Goal: Check status: Check status

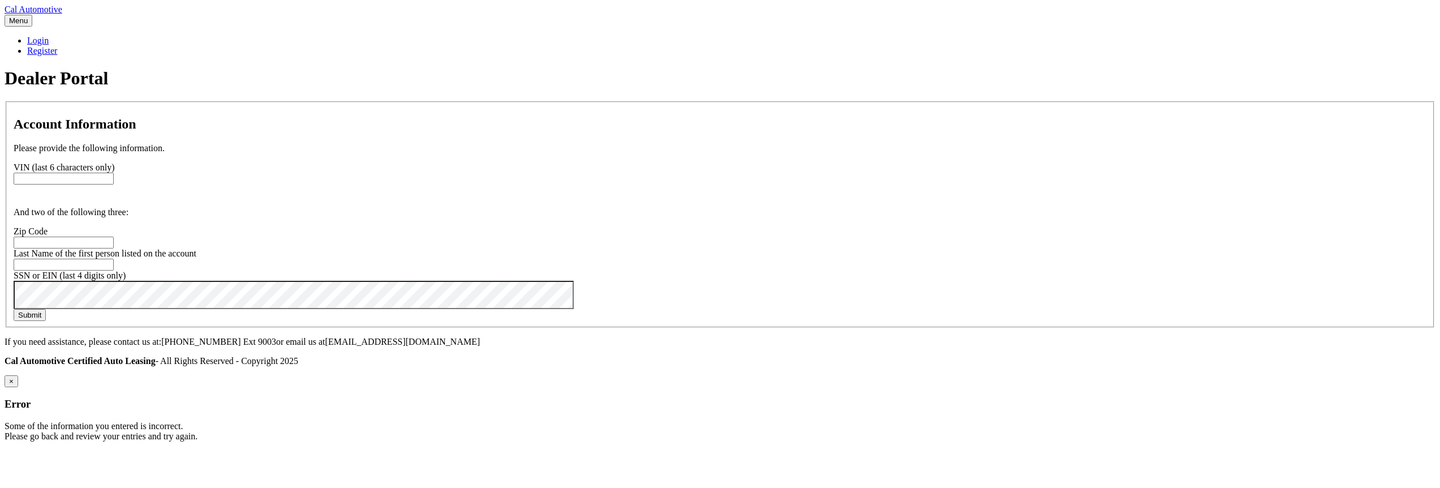
click at [114, 185] on input "text" at bounding box center [64, 179] width 100 height 12
paste input "201093"
type input "201093"
paste input "33437"
type input "33437"
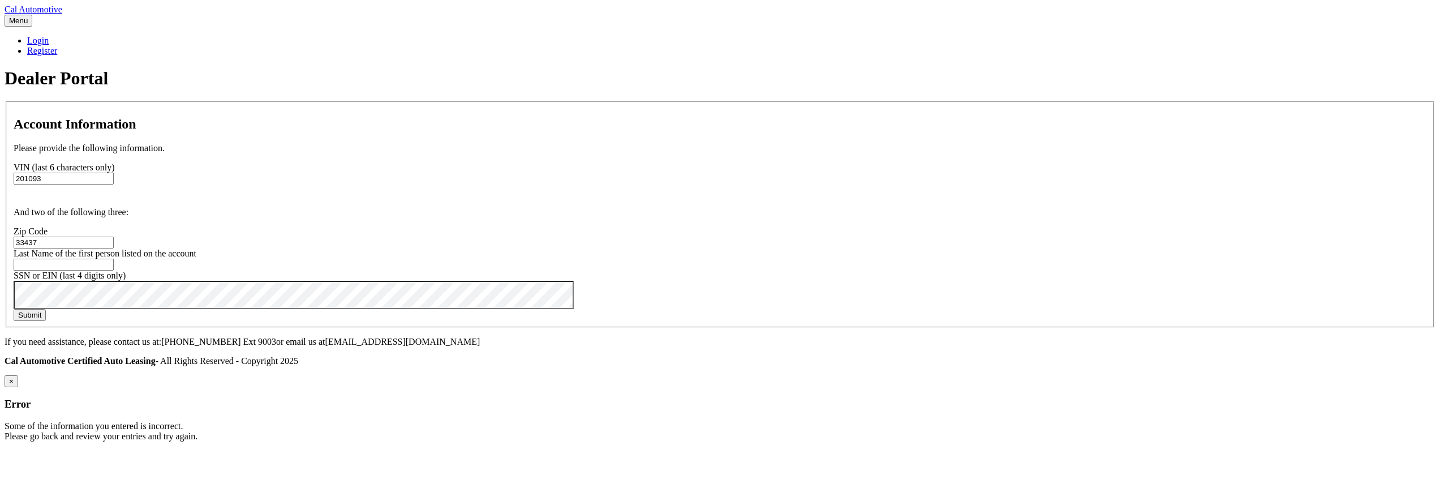
click at [14, 309] on button "Submit" at bounding box center [30, 315] width 32 height 12
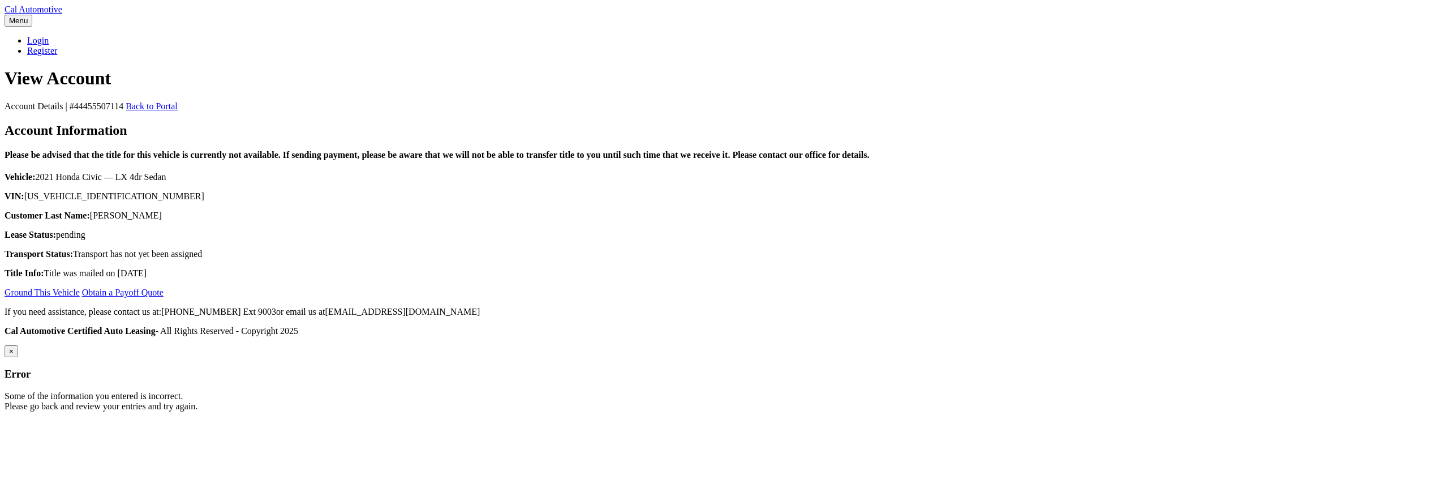
scroll to position [81, 0]
drag, startPoint x: 641, startPoint y: 179, endPoint x: 572, endPoint y: 177, distance: 69.1
click at [572, 160] on h4 "Please be advised that the title for this vehicle is currently not available. I…" at bounding box center [720, 155] width 1431 height 10
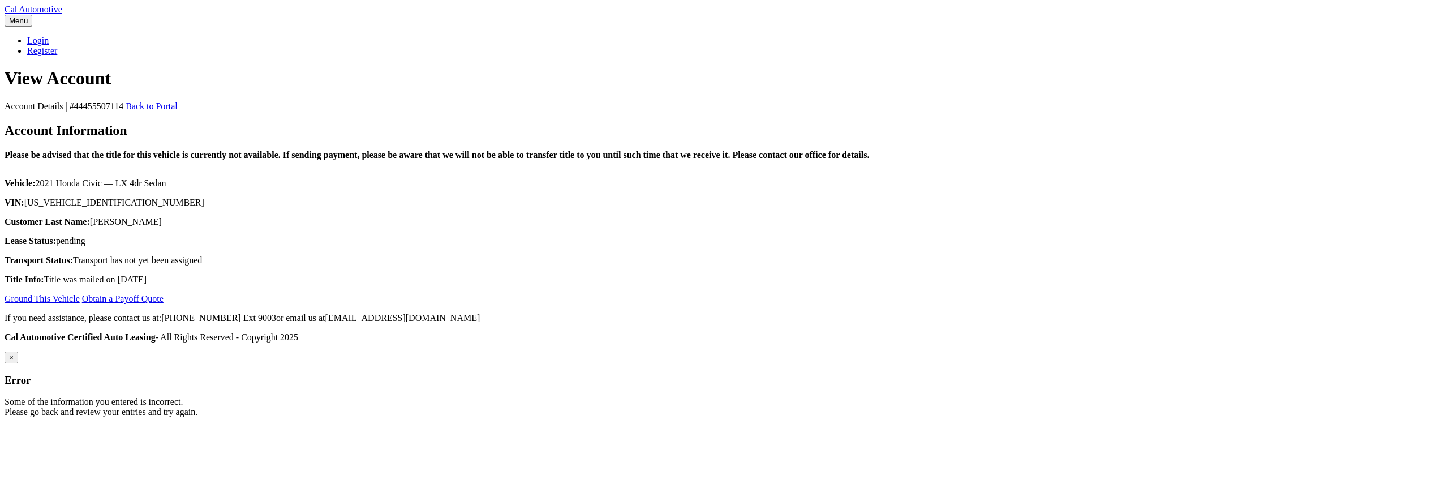
scroll to position [81, 0]
click at [1039, 304] on section "Account Details | #44455507114 Back to Portal Account Information Please be adv…" at bounding box center [720, 202] width 1431 height 203
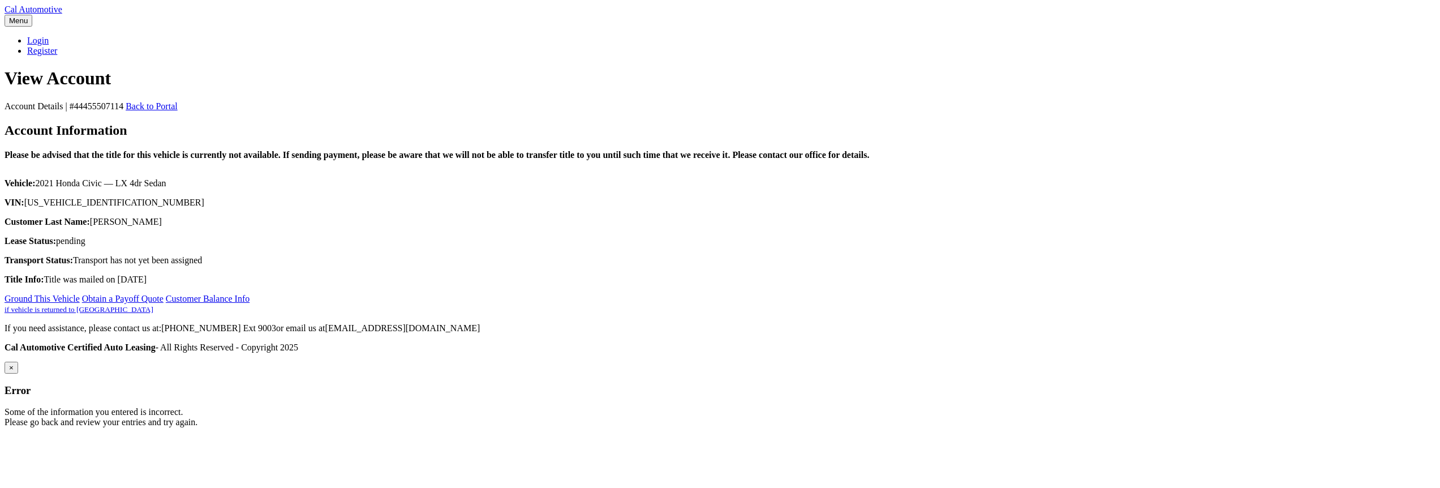
scroll to position [81, 0]
click at [894, 246] on p "Lease Status: pending" at bounding box center [720, 241] width 1431 height 10
click at [848, 246] on p "Lease Status: pending" at bounding box center [720, 241] width 1431 height 10
click at [80, 303] on link "Ground This Vehicle" at bounding box center [42, 299] width 75 height 10
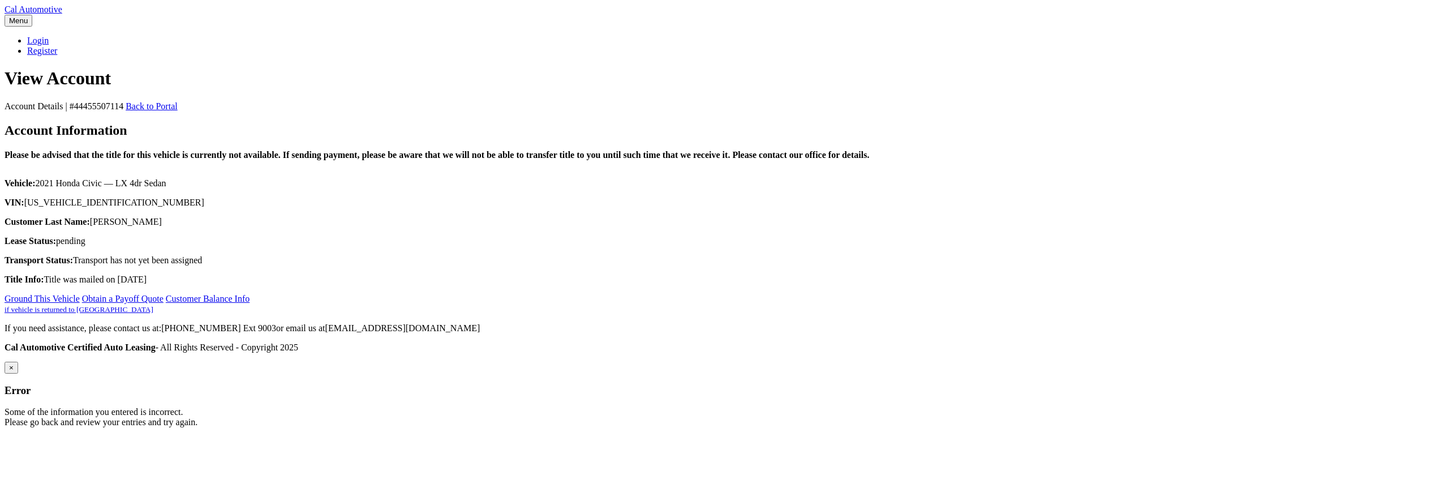
click at [164, 303] on link "Obtain a Payoff Quote" at bounding box center [123, 299] width 82 height 10
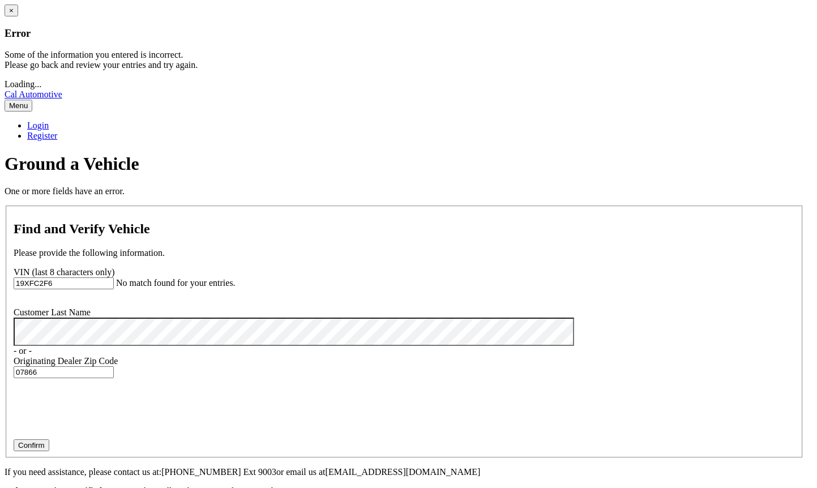
click at [18, 16] on button "×" at bounding box center [12, 11] width 14 height 12
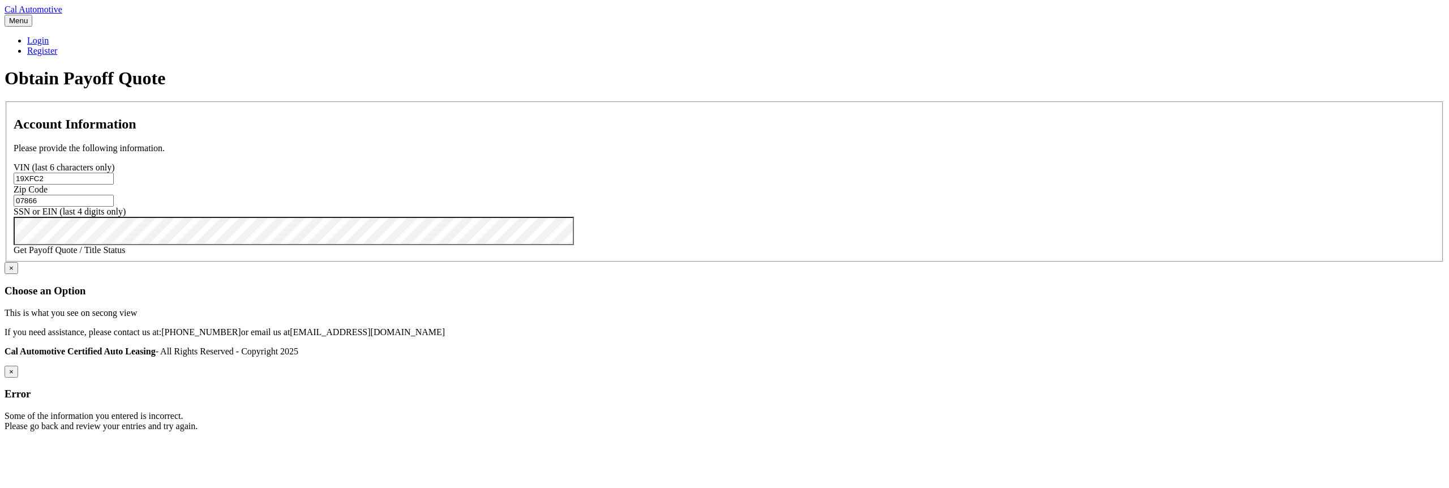
click at [126, 255] on link "Get Payoff Quote / Title Status" at bounding box center [70, 250] width 112 height 10
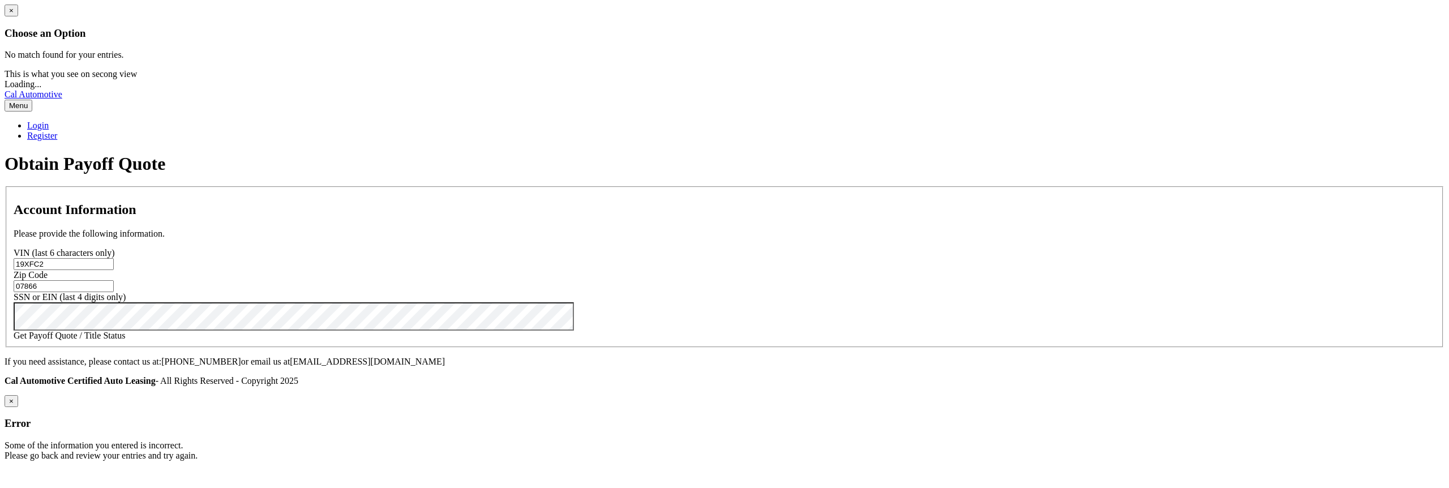
click at [18, 16] on button "×" at bounding box center [12, 11] width 14 height 12
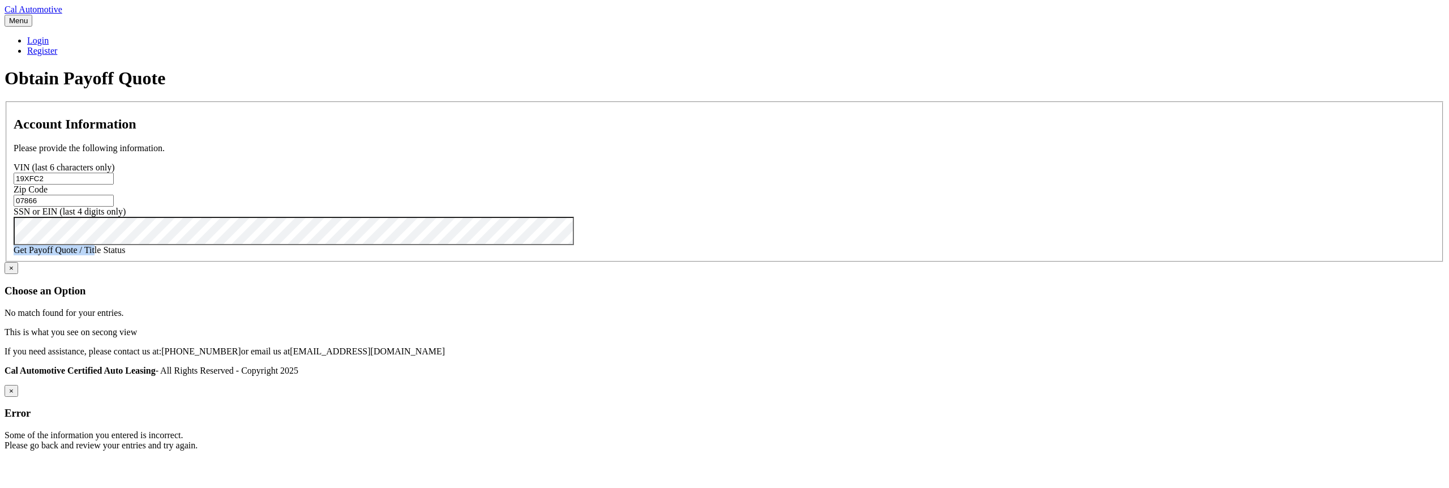
drag, startPoint x: 479, startPoint y: 342, endPoint x: 572, endPoint y: 343, distance: 92.8
click at [126, 255] on link "Get Payoff Quote / Title Status" at bounding box center [70, 250] width 112 height 10
copy link "Get Payoff Quote / Tit"
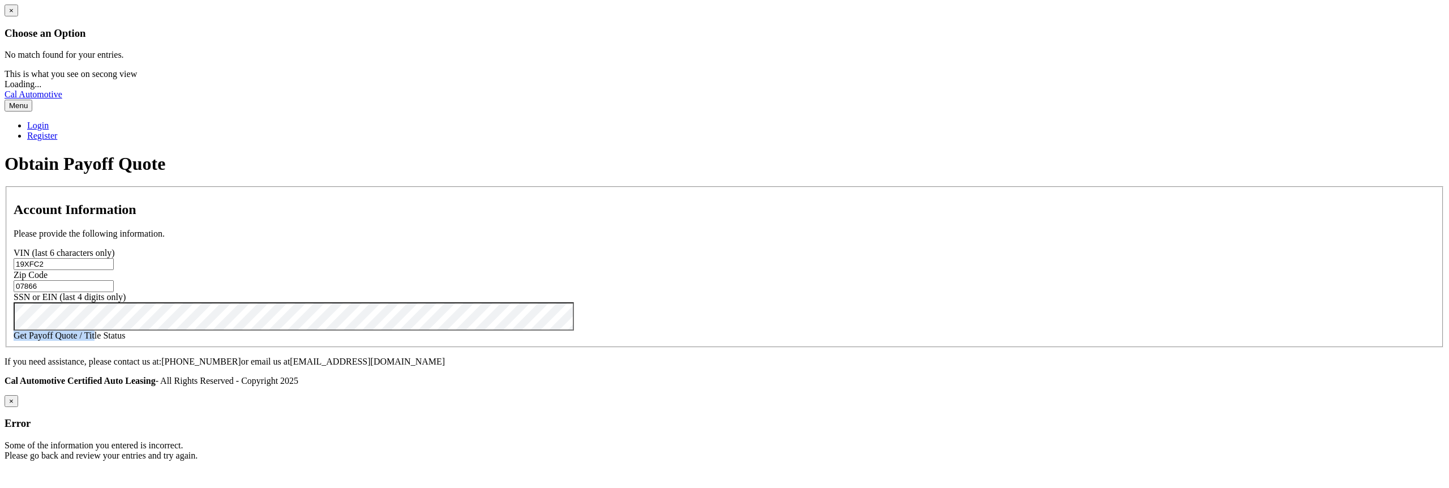
click at [18, 16] on button "×" at bounding box center [12, 11] width 14 height 12
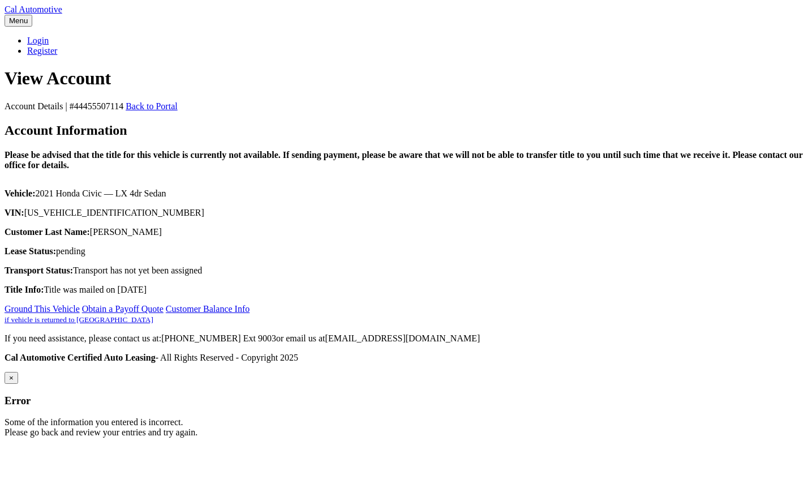
scroll to position [109, 0]
click at [250, 324] on link "Customer Balance Info if vehicle is returned to [GEOGRAPHIC_DATA]" at bounding box center [127, 314] width 245 height 20
click at [164, 314] on link "Obtain a Payoff Quote" at bounding box center [123, 309] width 82 height 10
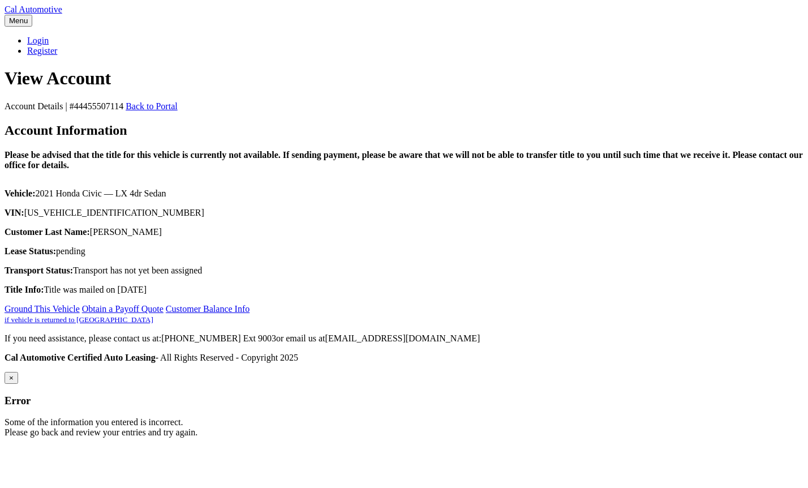
scroll to position [109, 0]
click at [80, 314] on link "Ground This Vehicle" at bounding box center [42, 309] width 75 height 10
click at [164, 314] on link "Obtain a Payoff Quote" at bounding box center [123, 309] width 82 height 10
click at [250, 324] on link "Customer Balance Info if vehicle is returned to CAL" at bounding box center [127, 314] width 245 height 20
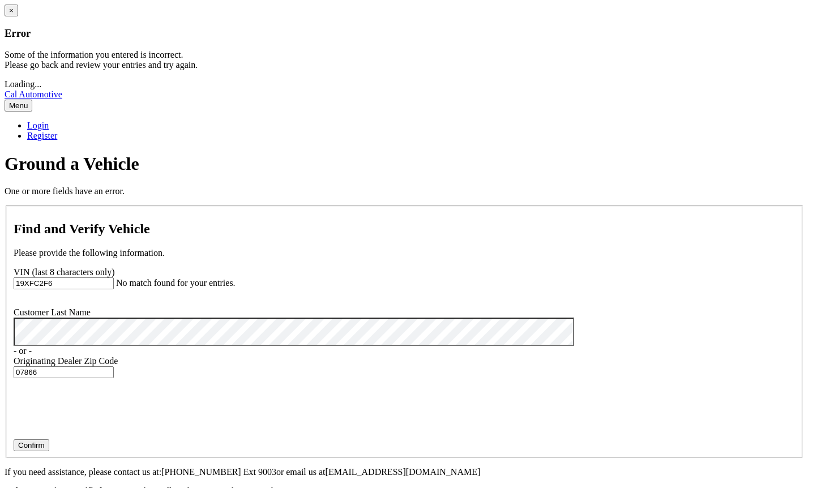
click at [18, 16] on button "×" at bounding box center [12, 11] width 14 height 12
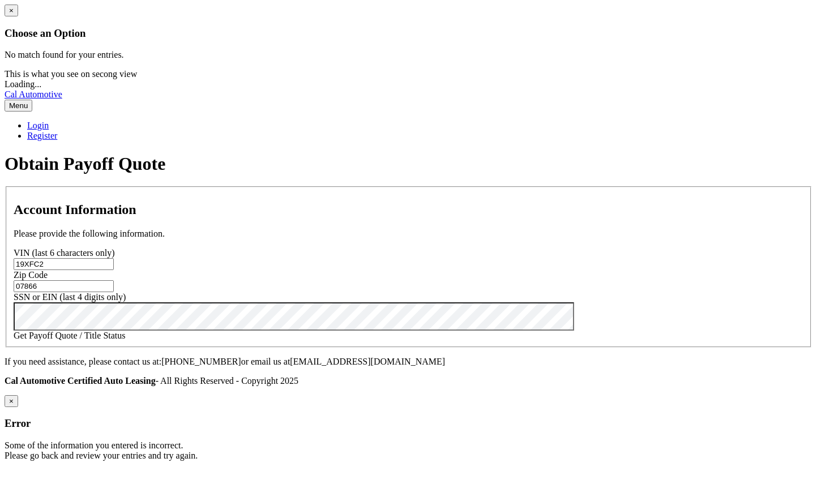
click at [18, 16] on button "×" at bounding box center [12, 11] width 14 height 12
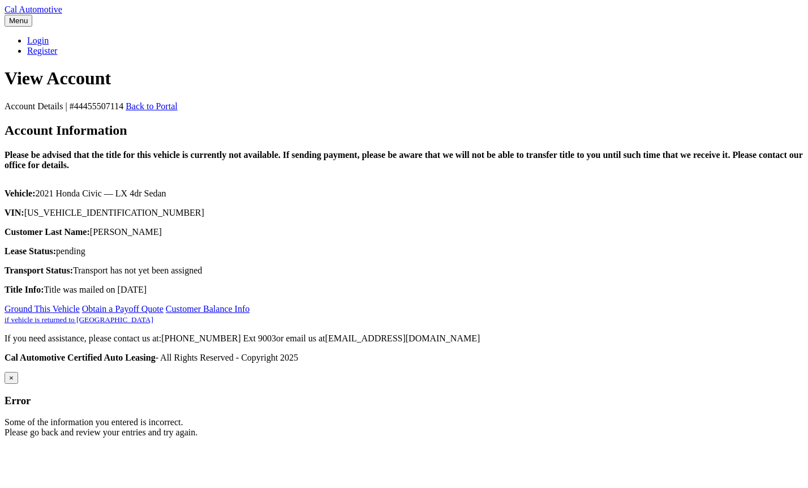
scroll to position [109, 0]
click at [250, 324] on link "Customer Balance Info if vehicle is returned to [GEOGRAPHIC_DATA]" at bounding box center [127, 314] width 245 height 20
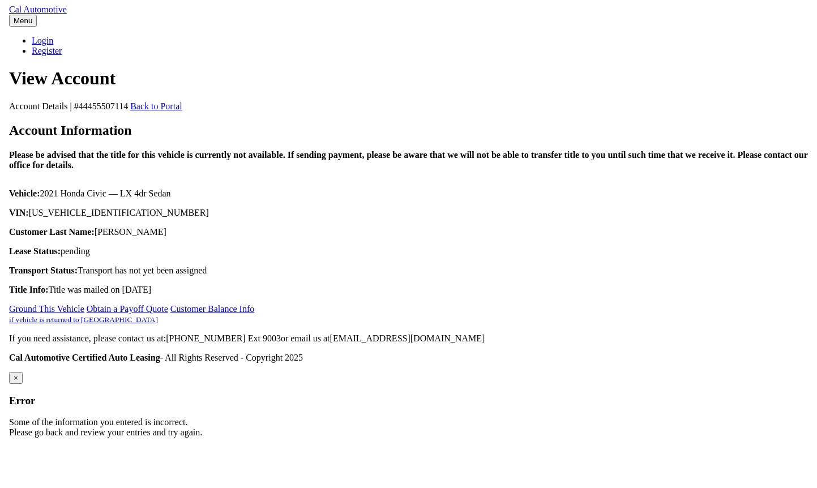
scroll to position [0, 0]
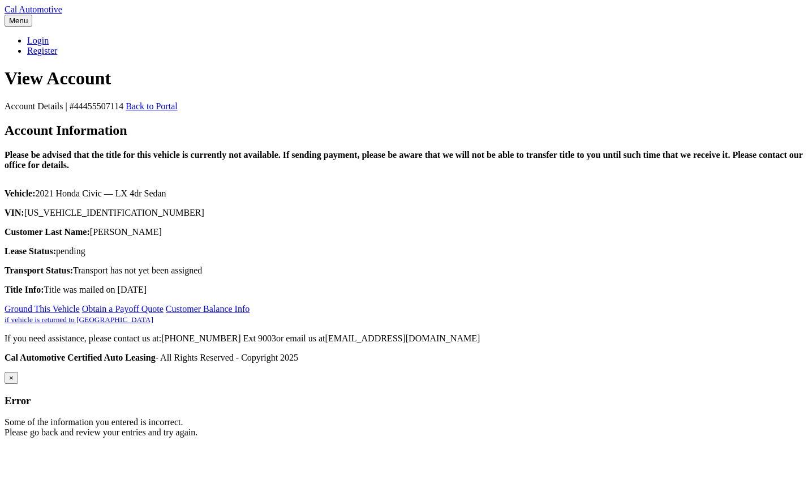
click at [153, 324] on small "if vehicle is returned to [GEOGRAPHIC_DATA]" at bounding box center [79, 319] width 149 height 8
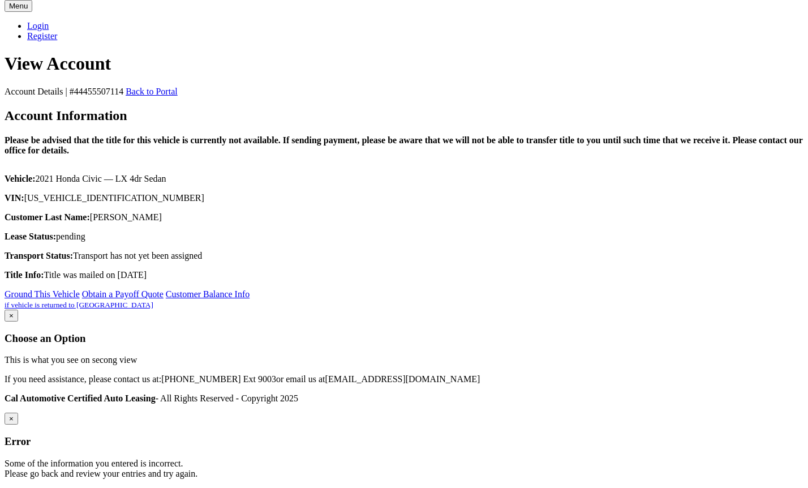
scroll to position [109, 0]
click at [250, 309] on link "Customer Balance Info if vehicle is returned to [GEOGRAPHIC_DATA]" at bounding box center [127, 299] width 245 height 20
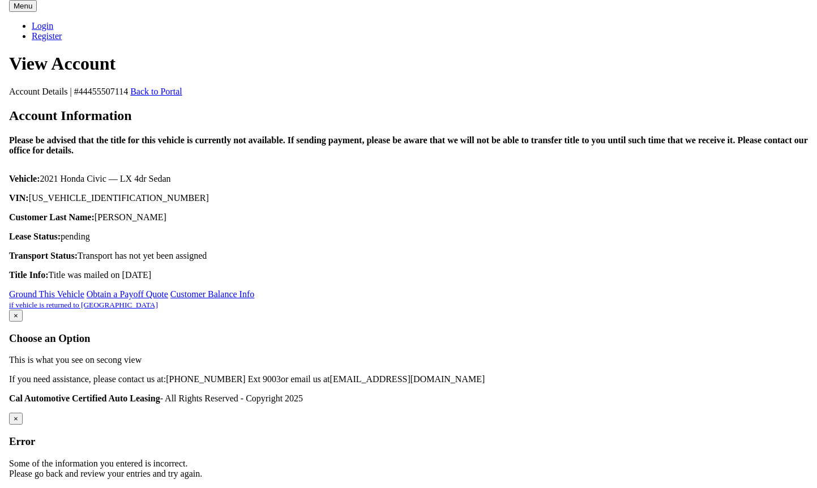
scroll to position [0, 0]
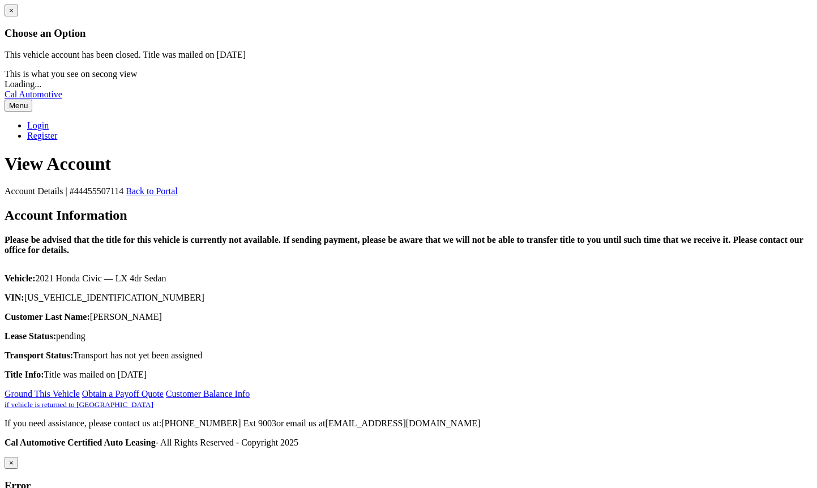
click at [18, 16] on button "×" at bounding box center [12, 11] width 14 height 12
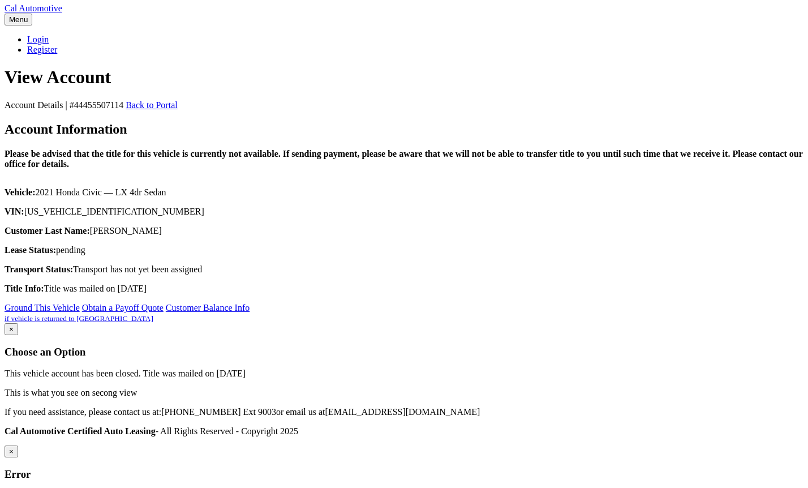
scroll to position [109, 0]
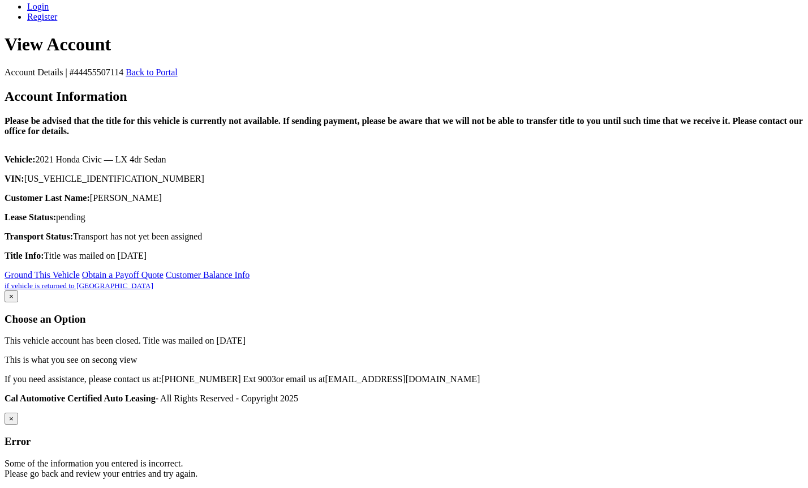
drag, startPoint x: 475, startPoint y: 301, endPoint x: 339, endPoint y: 237, distance: 150.7
click at [339, 237] on div "Account Information Please be advised that the title for this vehicle is curren…" at bounding box center [404, 175] width 799 height 172
click at [339, 203] on p "Customer Last Name: [PERSON_NAME]" at bounding box center [404, 198] width 799 height 10
drag, startPoint x: 332, startPoint y: 316, endPoint x: 260, endPoint y: 264, distance: 89.2
click at [260, 261] on div "Account Information Please be advised that the title for this vehicle is curren…" at bounding box center [404, 175] width 799 height 172
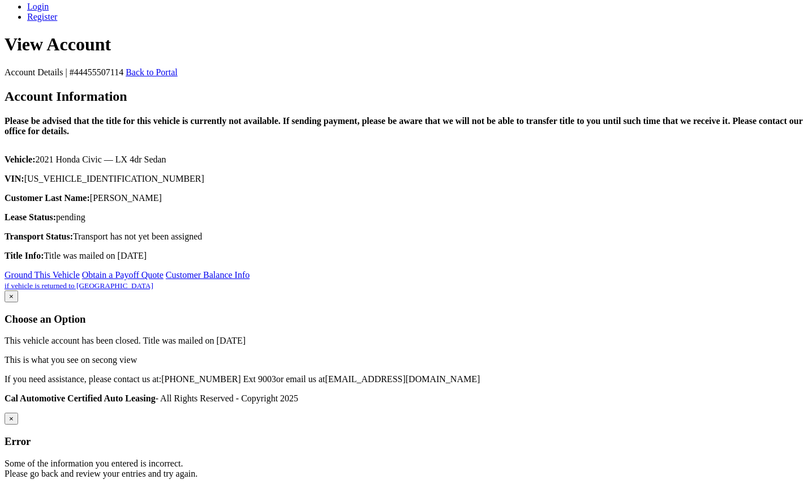
click at [260, 222] on p "Lease Status: pending" at bounding box center [404, 217] width 799 height 10
click at [469, 249] on div "Account Information Please be advised that the title for this vehicle is curren…" at bounding box center [404, 175] width 799 height 172
